Goal: Information Seeking & Learning: Check status

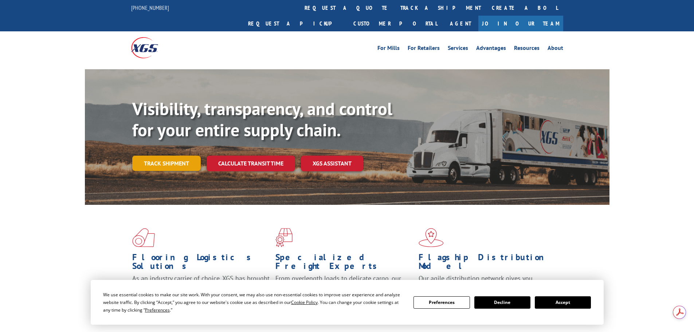
click at [166, 156] on link "Track shipment" at bounding box center [166, 163] width 68 height 15
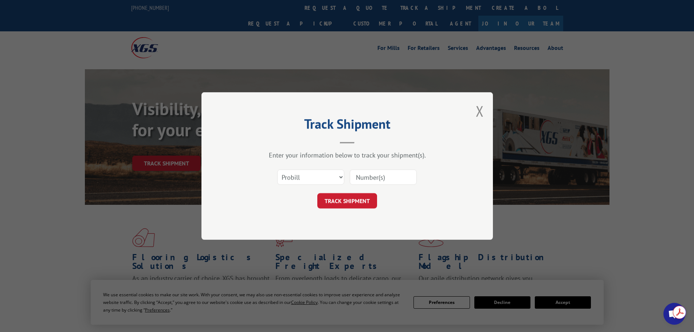
click at [371, 174] on input at bounding box center [383, 176] width 67 height 15
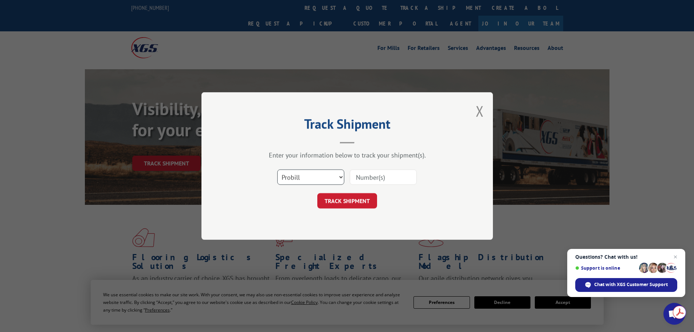
click at [341, 176] on select "Select category... Probill BOL PO" at bounding box center [310, 176] width 67 height 15
select select "bol"
click at [277, 169] on select "Select category... Probill BOL PO" at bounding box center [310, 176] width 67 height 15
click at [359, 177] on input at bounding box center [383, 176] width 67 height 15
type input "7055679"
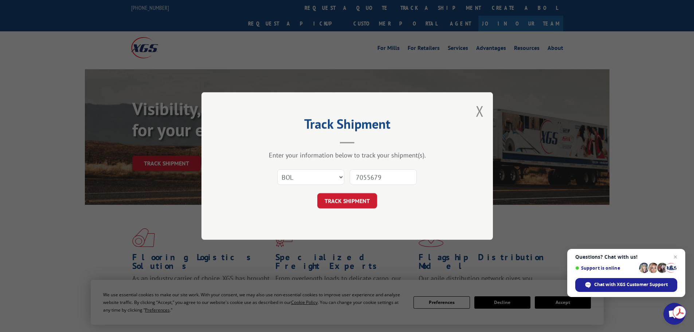
click button "TRACK SHIPMENT" at bounding box center [347, 200] width 60 height 15
